Goal: Check status: Check status

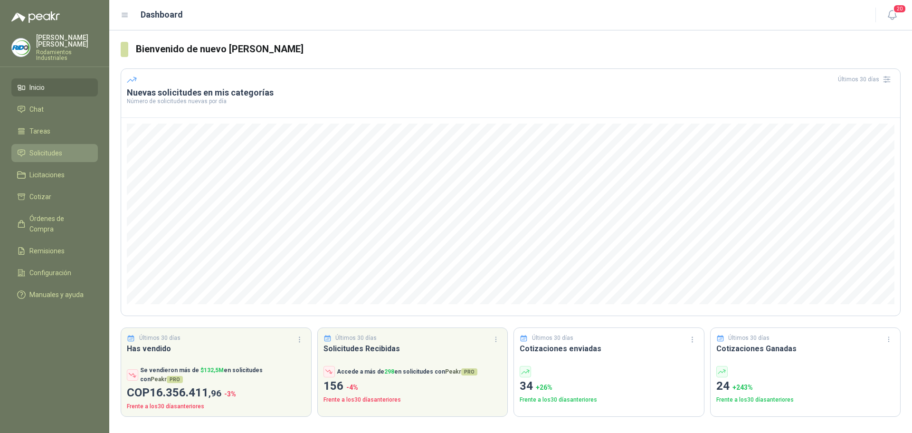
click at [48, 148] on span "Solicitudes" at bounding box center [45, 153] width 33 height 10
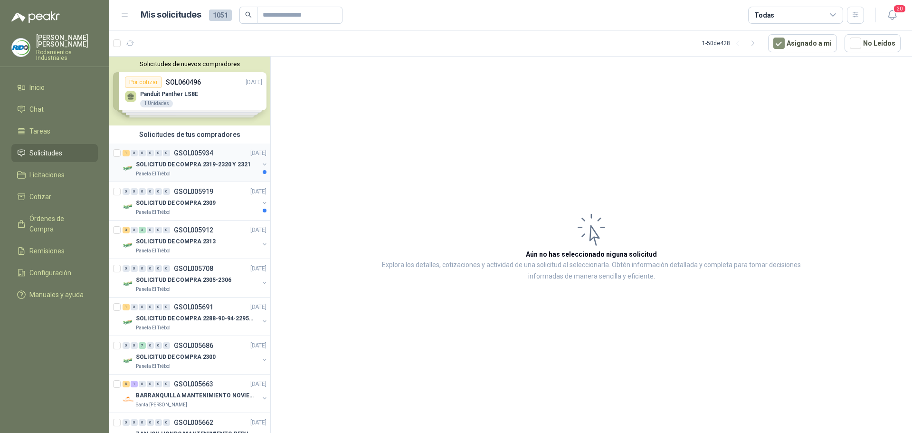
click at [228, 172] on div "Panela El Trébol" at bounding box center [197, 174] width 123 height 8
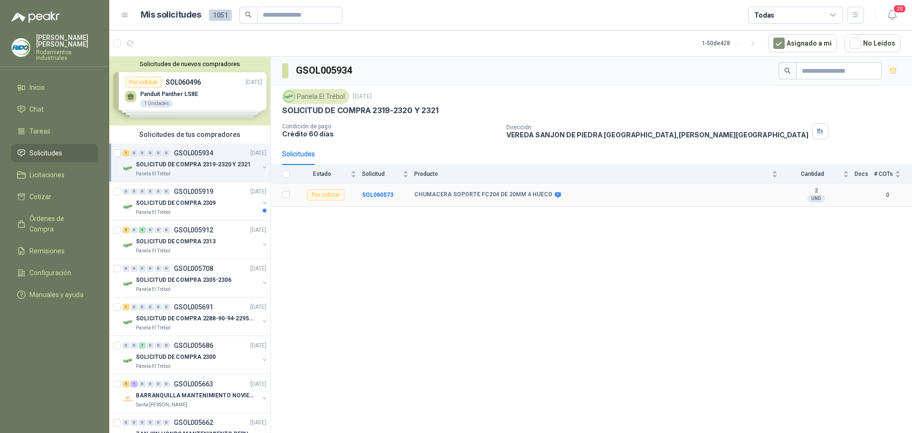
click at [511, 197] on b "CHUMACERA SOPORTE FC204 DE 20MM 4 HUECO" at bounding box center [483, 195] width 138 height 8
click at [388, 193] on b "SOL060573" at bounding box center [377, 194] width 31 height 7
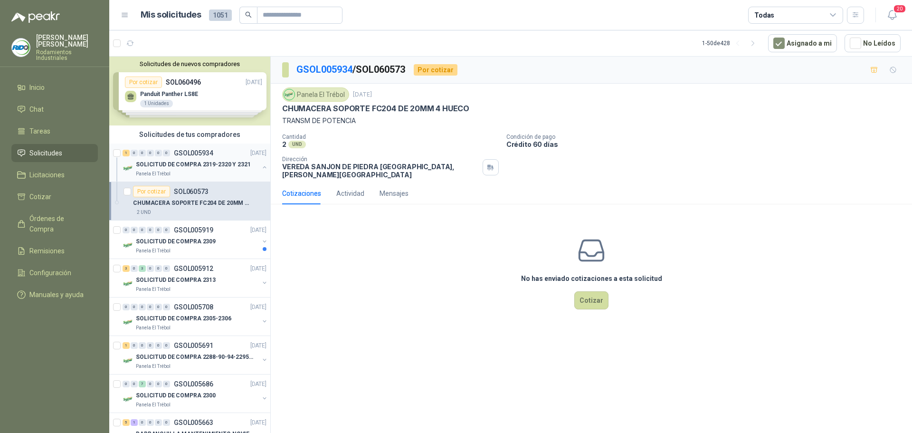
click at [261, 168] on button "button" at bounding box center [265, 167] width 8 height 8
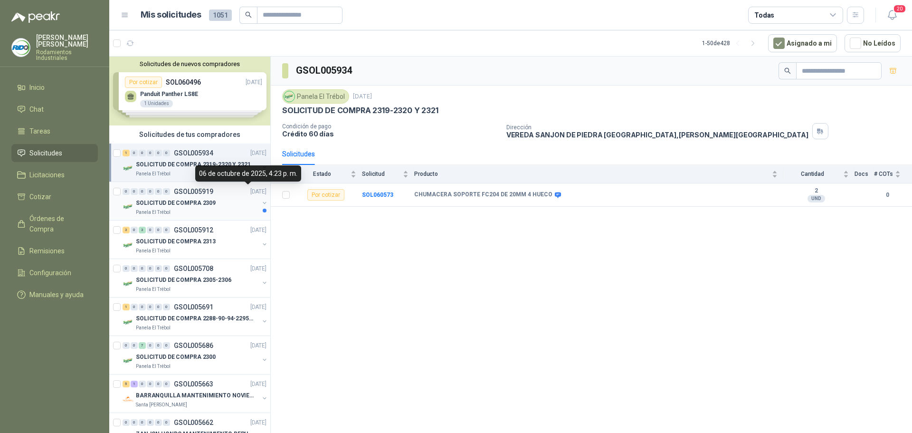
click at [250, 199] on div "SOLICITUD DE COMPRA 2309" at bounding box center [197, 202] width 123 height 11
